Goal: Task Accomplishment & Management: Manage account settings

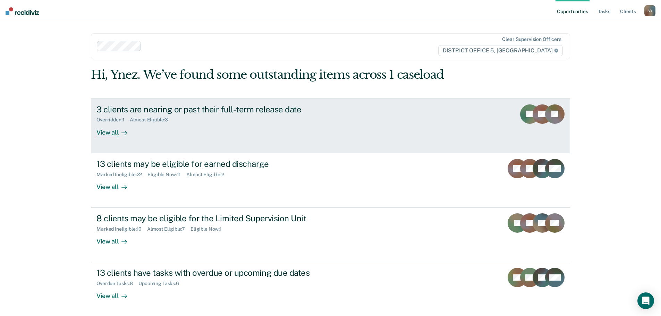
click at [103, 136] on div "View all" at bounding box center [115, 130] width 39 height 14
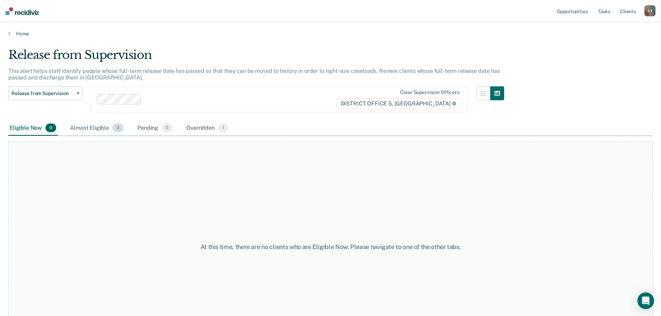
click at [99, 130] on div "Almost Eligible 3" at bounding box center [97, 128] width 56 height 15
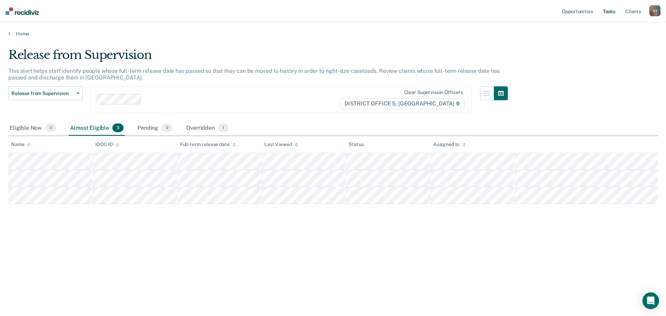
click at [612, 13] on link "Tasks" at bounding box center [609, 11] width 15 height 22
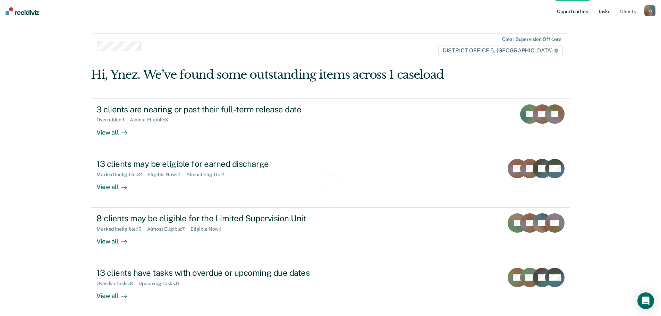
click at [610, 10] on link "Tasks" at bounding box center [603, 11] width 15 height 22
